Goal: Check status: Check status

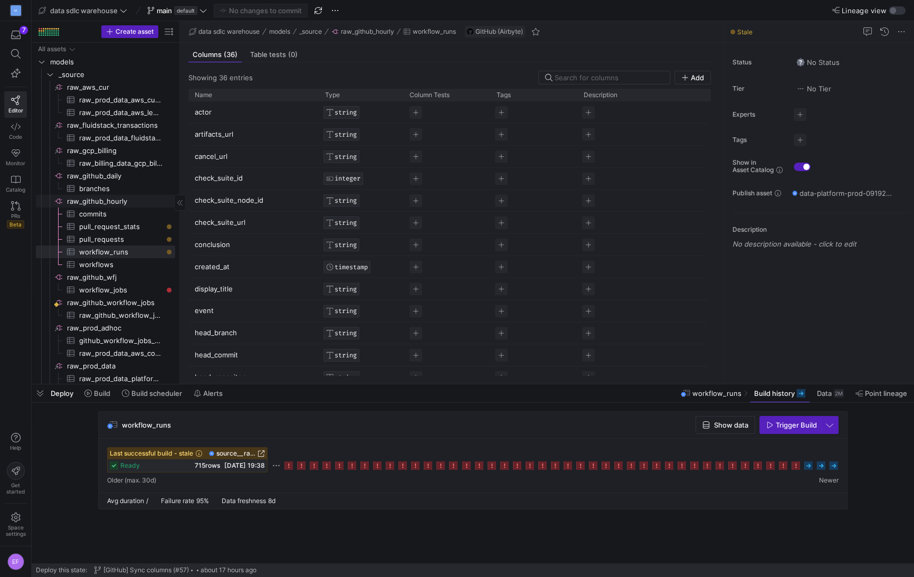
click at [110, 200] on span "raw_github_hourly​​​​​​​​" at bounding box center [120, 201] width 107 height 12
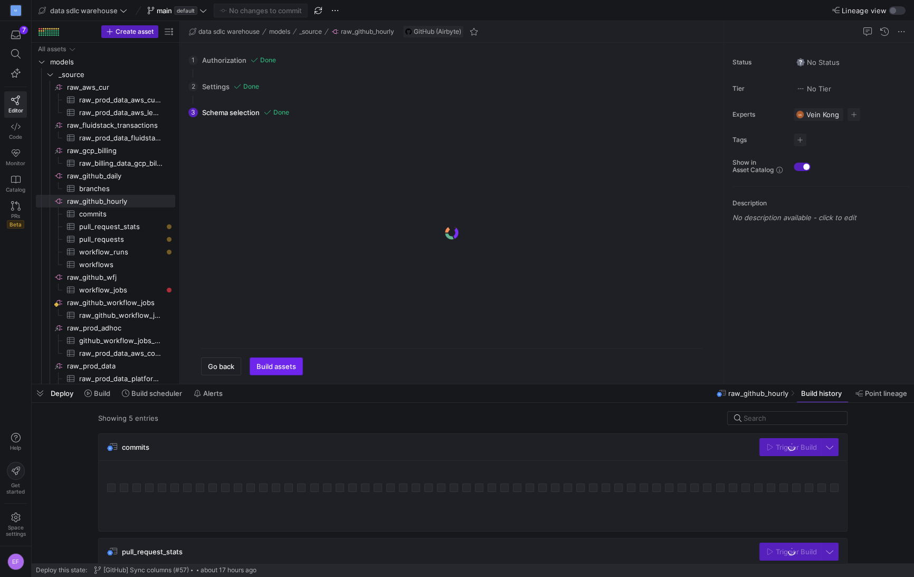
click at [286, 366] on span "Build assets" at bounding box center [277, 366] width 40 height 8
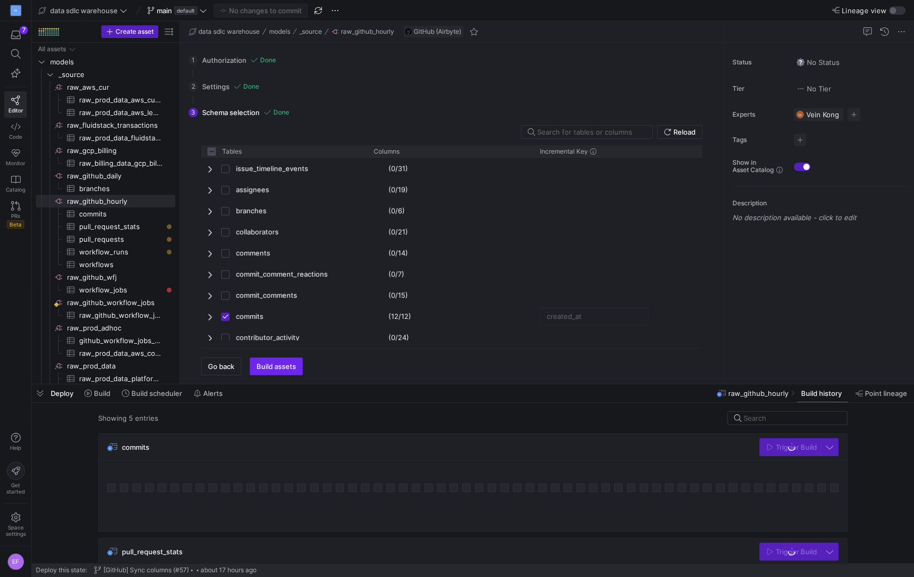
checkbox input "false"
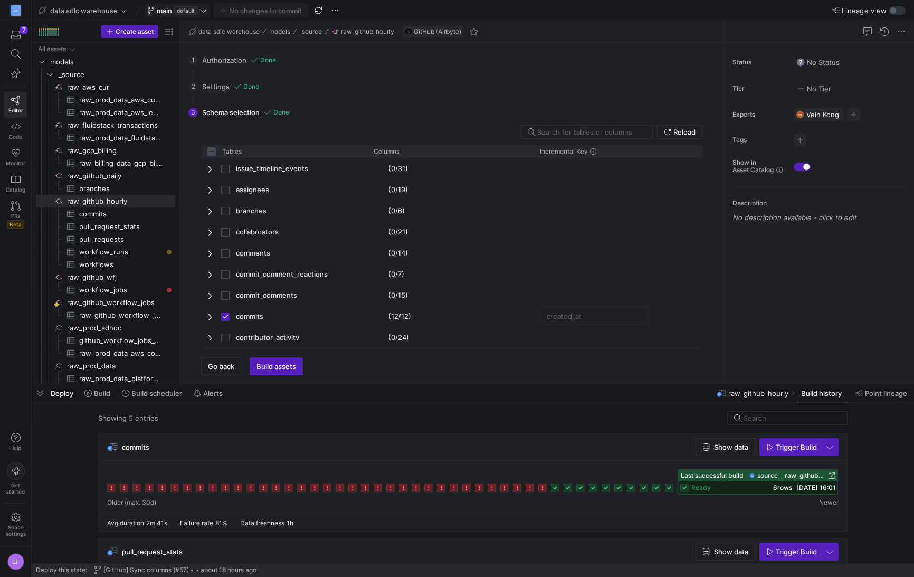
click at [204, 11] on icon at bounding box center [203, 10] width 7 height 7
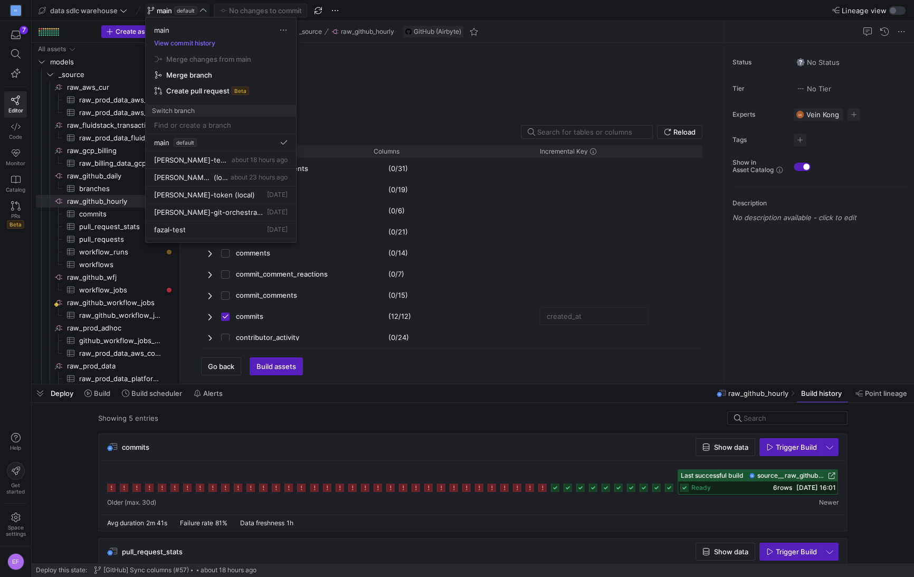
click at [207, 176] on mat-tooltip-component "[PERSON_NAME]-test-fixing-incomplete-schema" at bounding box center [189, 178] width 106 height 20
click at [234, 177] on span "about 23 hours ago" at bounding box center [259, 177] width 57 height 8
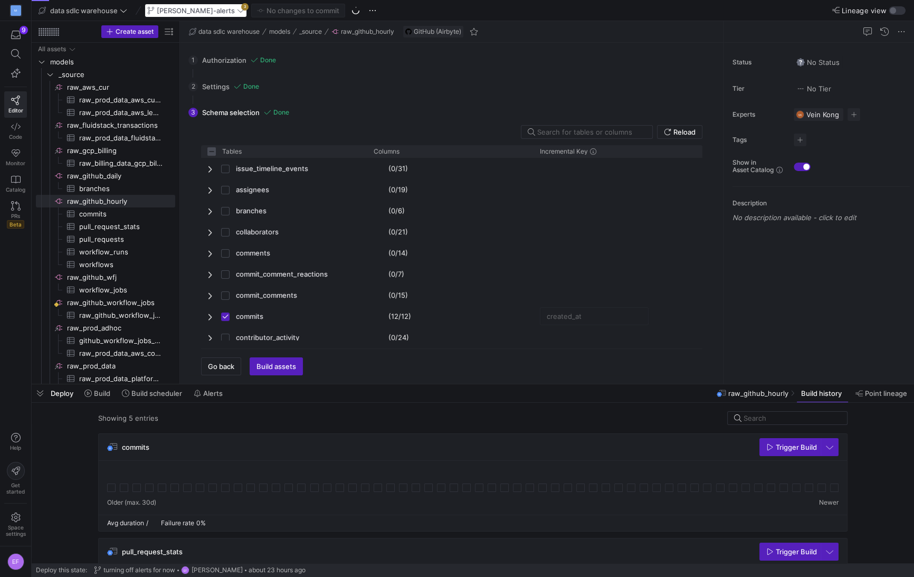
click at [201, 11] on div "[PERSON_NAME]-alerts 3" at bounding box center [196, 11] width 102 height 14
checkbox input "false"
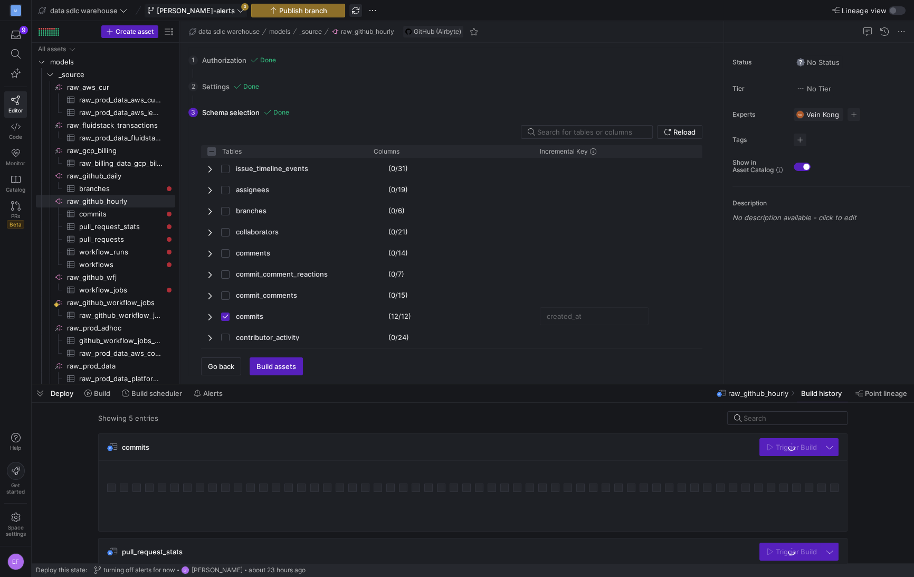
click at [349, 8] on span "button" at bounding box center [355, 10] width 13 height 13
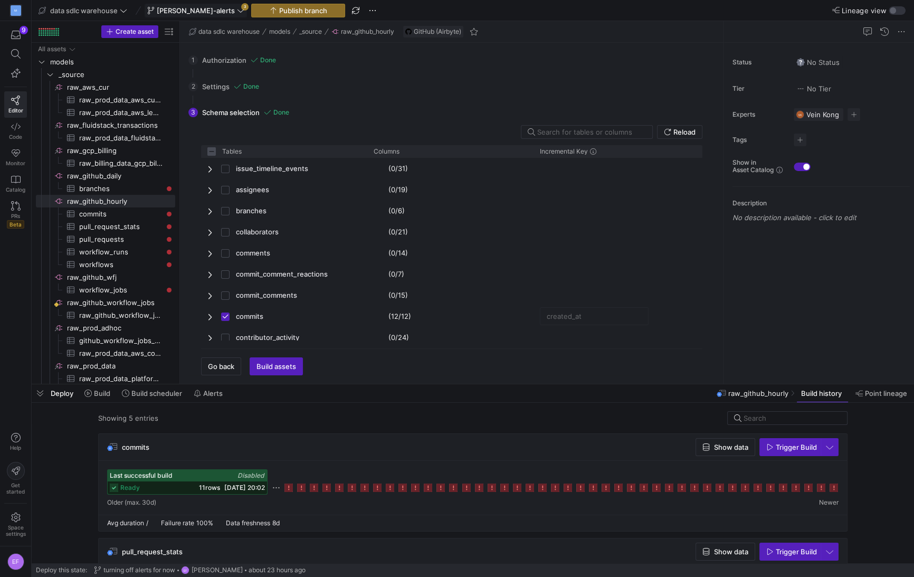
click at [237, 11] on icon at bounding box center [240, 10] width 7 height 7
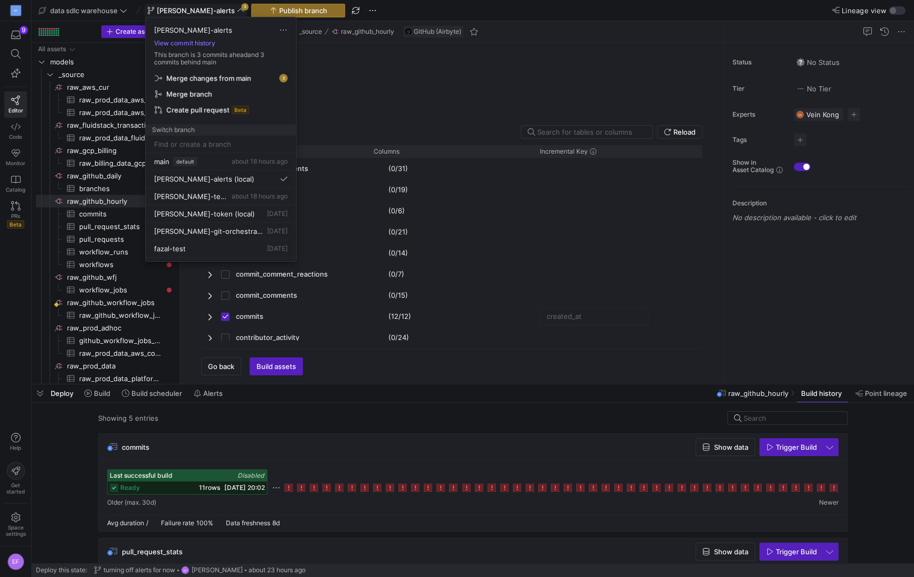
click at [205, 78] on span "Merge changes from main" at bounding box center [208, 78] width 85 height 8
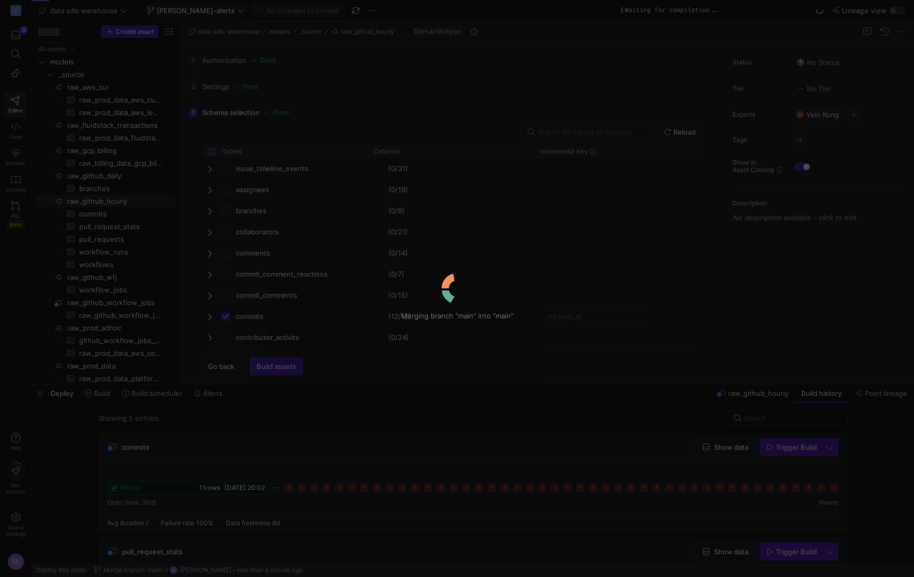
type input "[PERSON_NAME]-2"
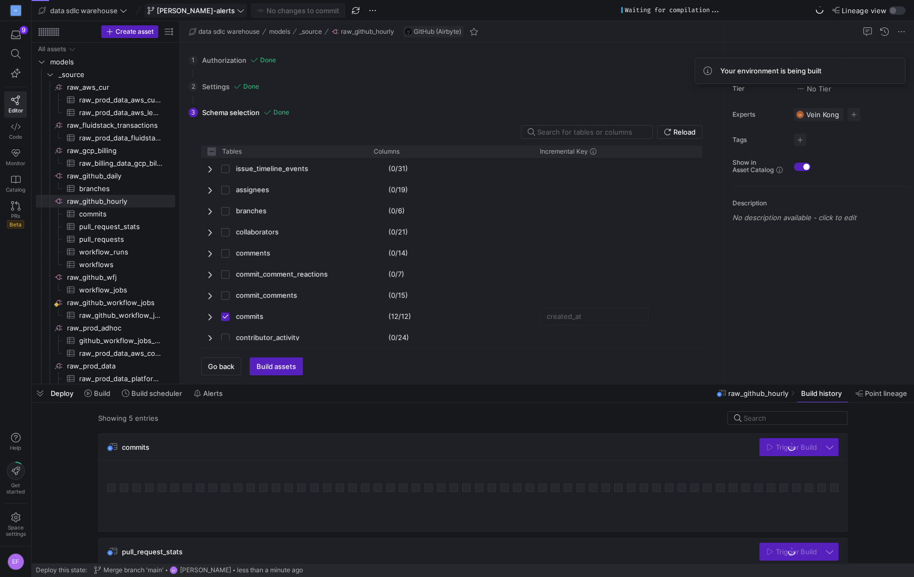
checkbox input "false"
click at [237, 13] on icon at bounding box center [240, 10] width 7 height 7
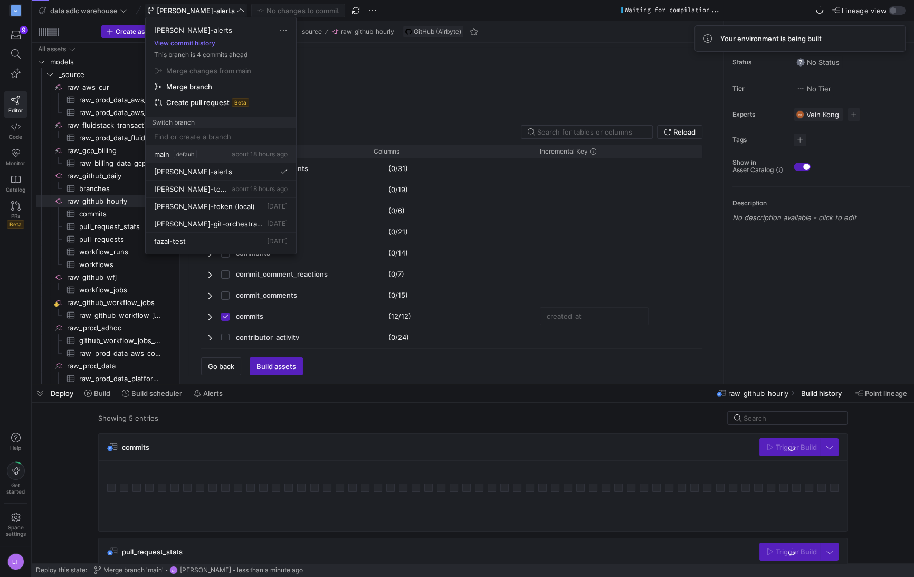
click at [171, 153] on div "main default" at bounding box center [175, 154] width 43 height 8
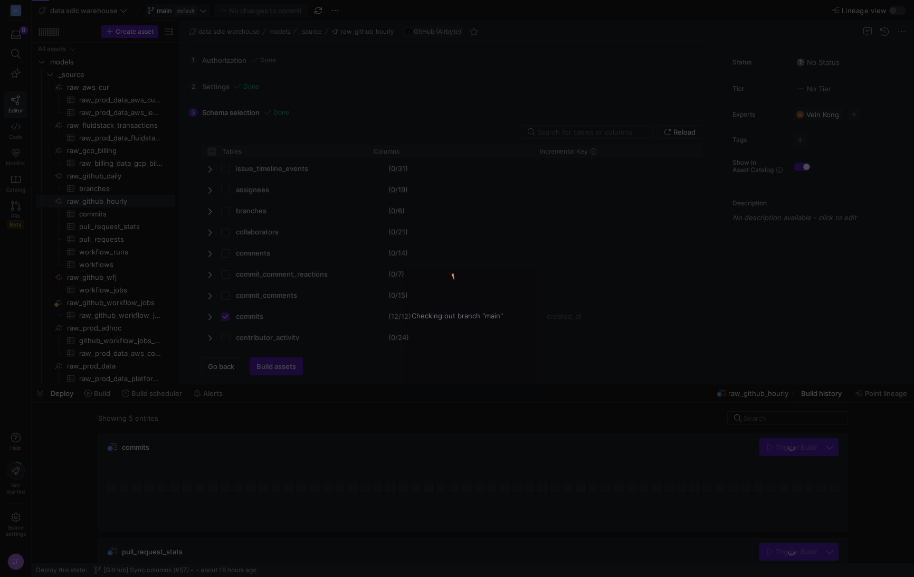
checkbox input "false"
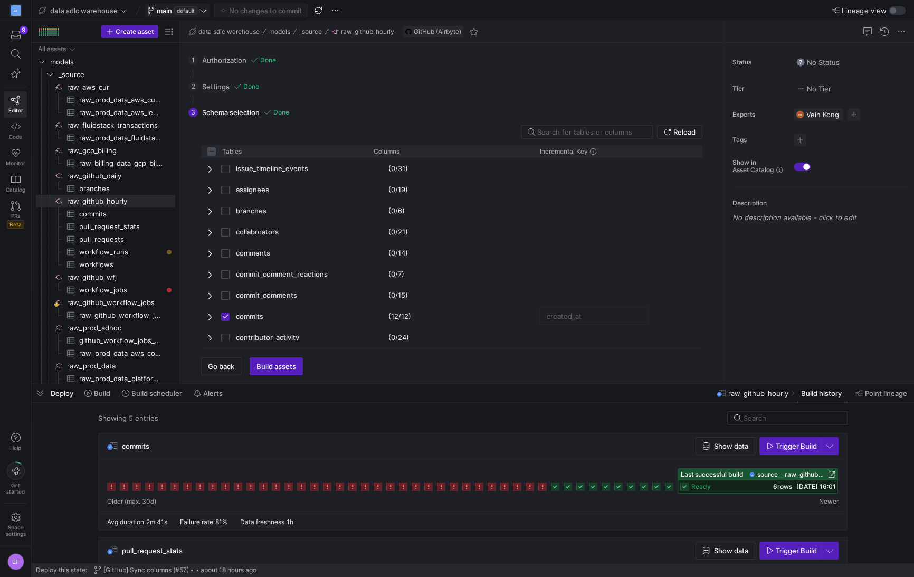
scroll to position [2, 0]
click at [130, 250] on span "workflow_runs​​​​​​​​​" at bounding box center [121, 252] width 84 height 12
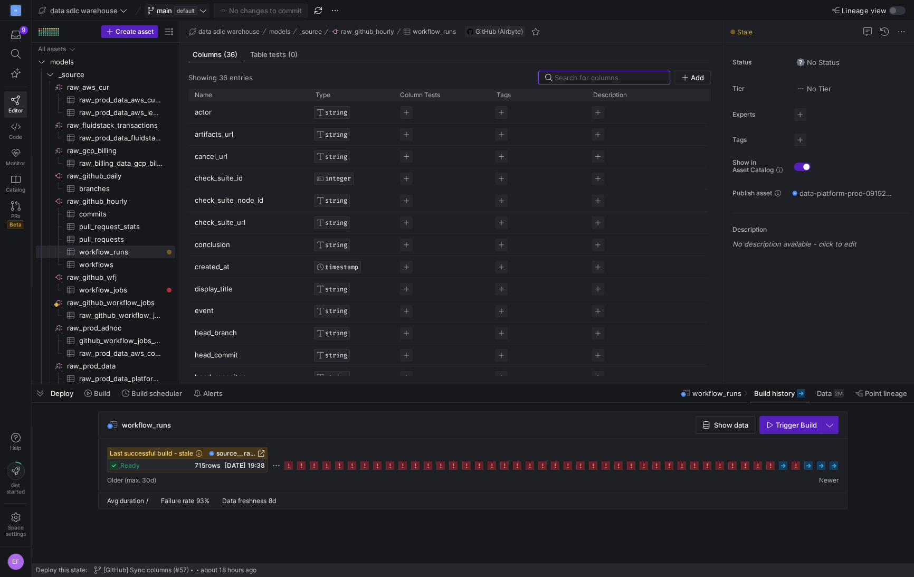
click at [833, 467] on icon at bounding box center [834, 465] width 8 height 8
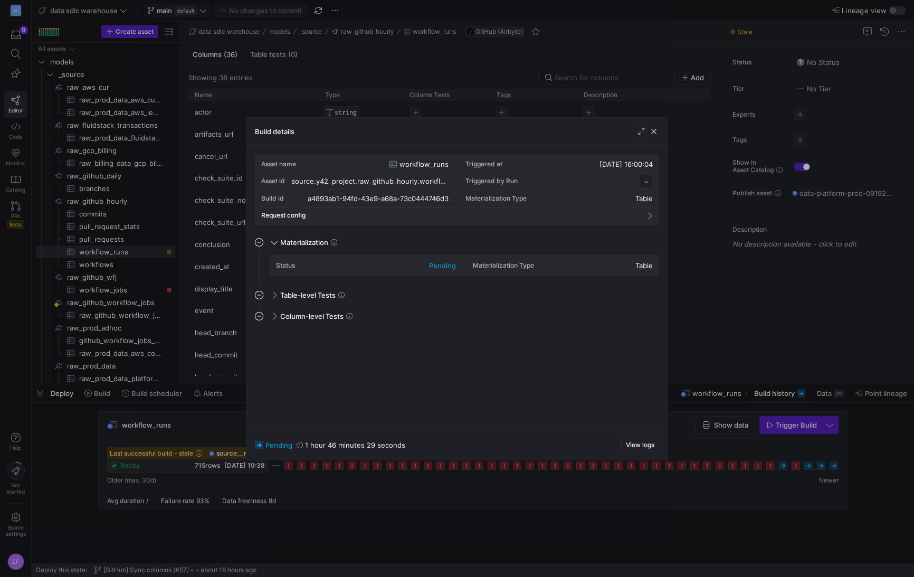
scroll to position [95, 0]
click at [655, 132] on span "button" at bounding box center [654, 131] width 11 height 11
